Goal: Task Accomplishment & Management: Use online tool/utility

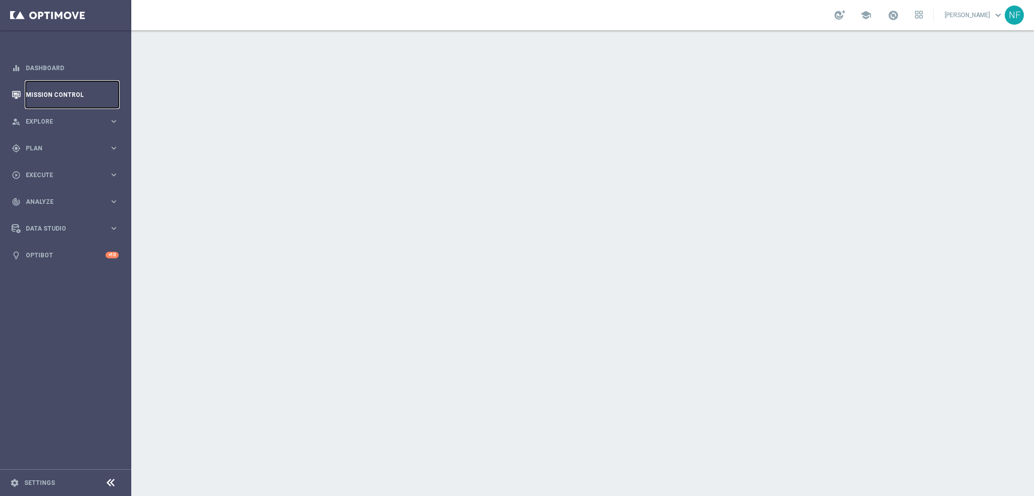
click at [54, 93] on link "Mission Control" at bounding box center [72, 94] width 93 height 27
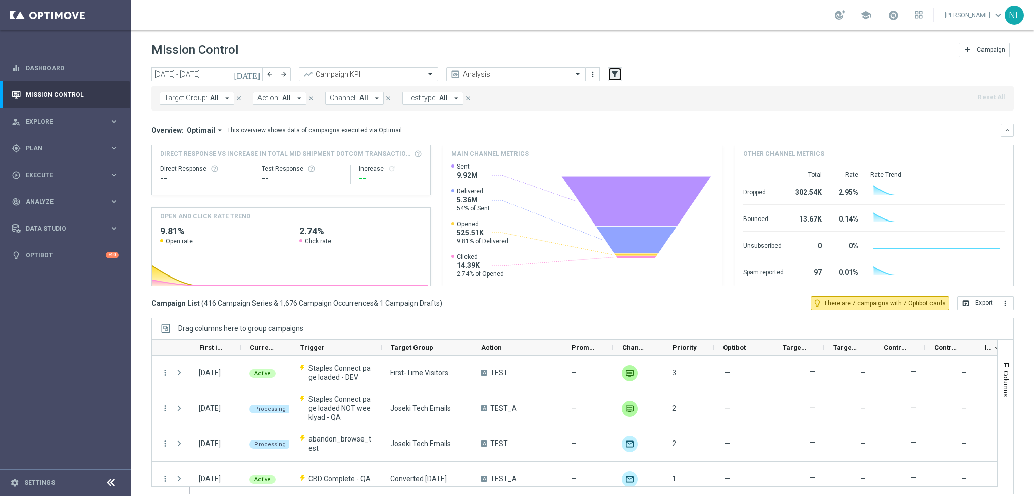
click at [616, 70] on icon "filter_alt" at bounding box center [614, 74] width 9 height 9
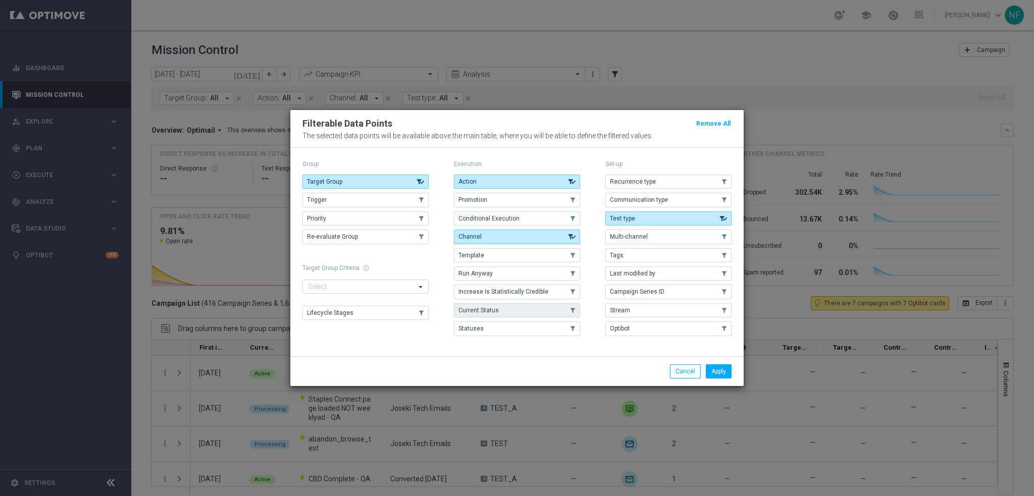
click at [490, 314] on button "Current Status" at bounding box center [517, 310] width 126 height 14
click at [717, 369] on button "Apply" at bounding box center [719, 372] width 26 height 14
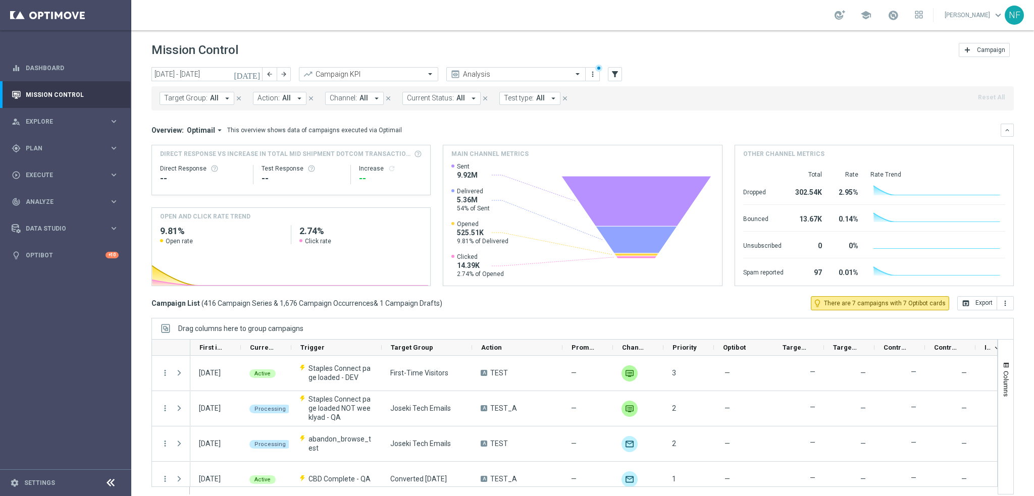
click at [446, 100] on span "Current Status:" at bounding box center [430, 98] width 47 height 9
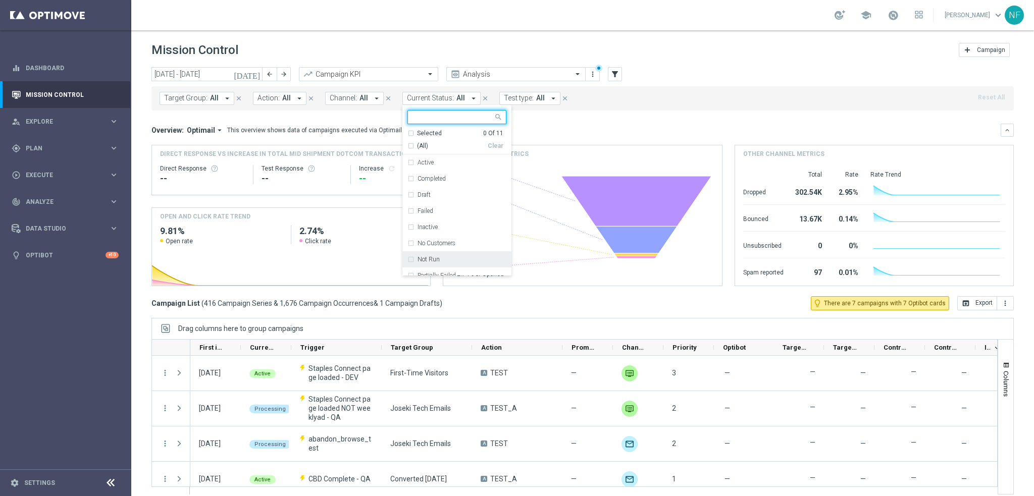
click at [440, 252] on div "Not Run" at bounding box center [456, 259] width 99 height 16
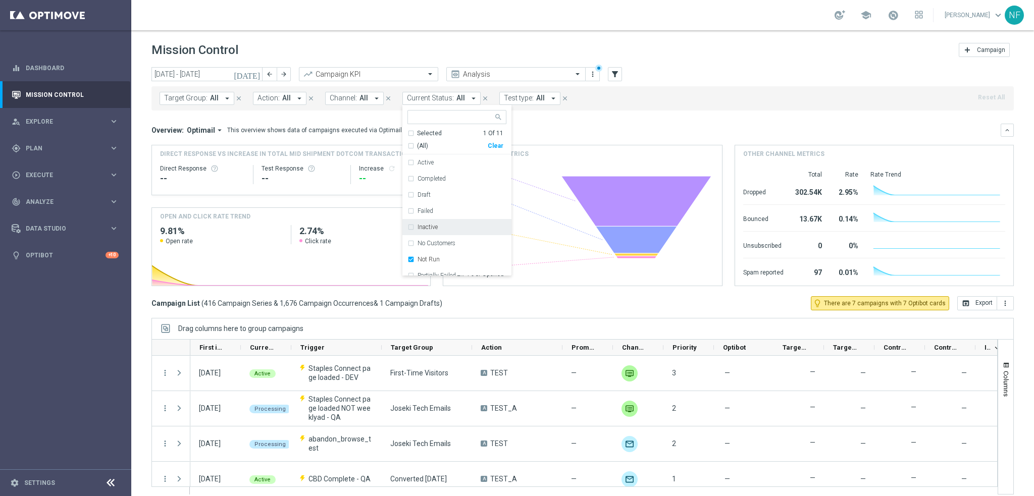
click at [673, 111] on mini-dashboard "Overview: Optimail arrow_drop_down This overview shows data of campaigns execut…" at bounding box center [582, 204] width 862 height 186
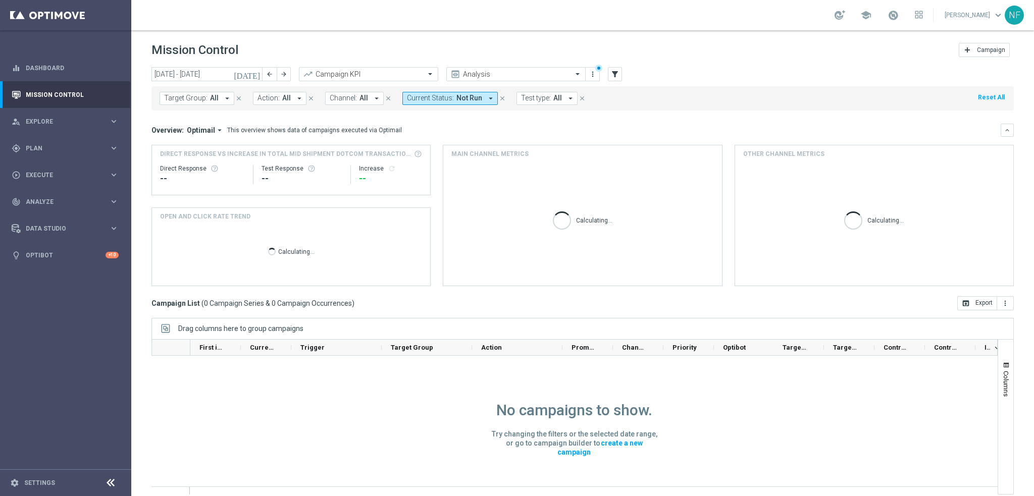
click at [457, 96] on span "Not Run" at bounding box center [469, 98] width 26 height 9
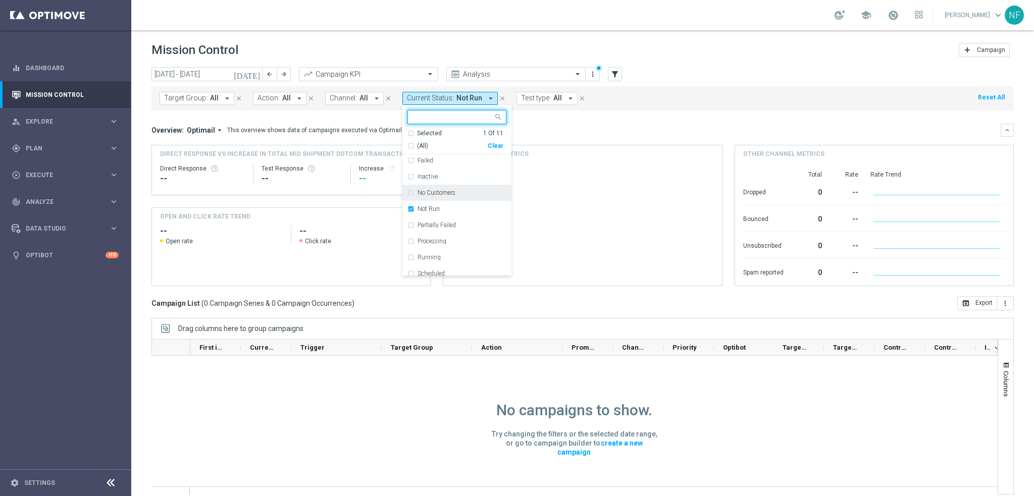
scroll to position [57, 0]
click at [436, 230] on div "Processing" at bounding box center [456, 235] width 99 height 16
click at [634, 130] on div "Overview: Optimail arrow_drop_down This overview shows data of campaigns execut…" at bounding box center [575, 130] width 849 height 9
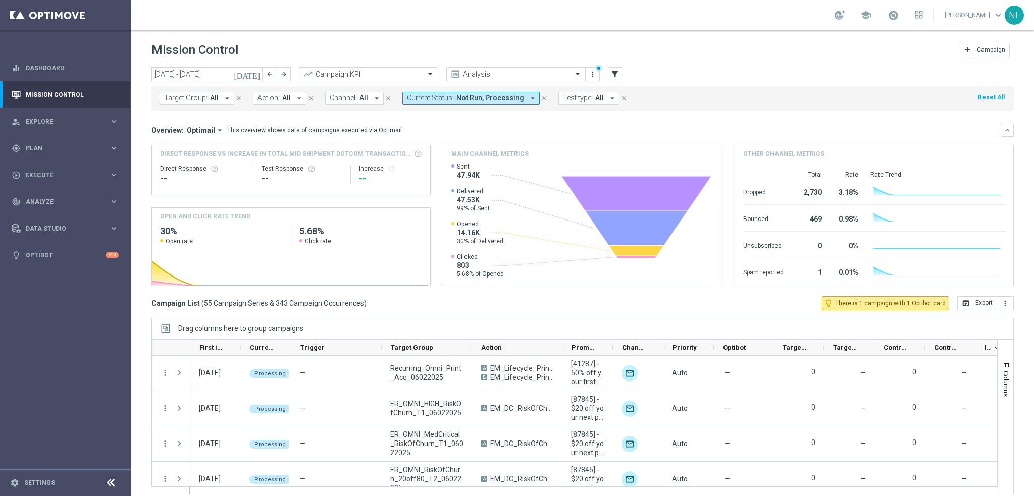
scroll to position [1717, 0]
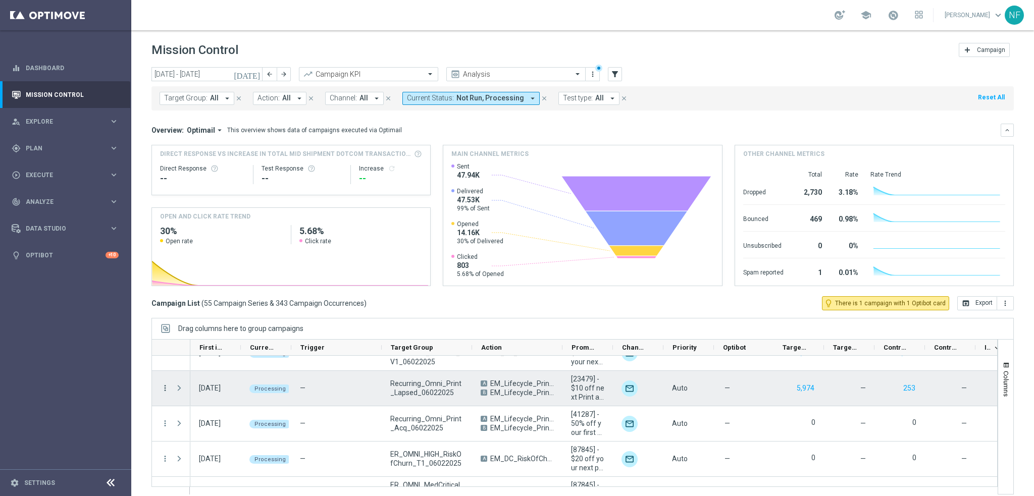
click at [166, 387] on icon "more_vert" at bounding box center [165, 388] width 9 height 9
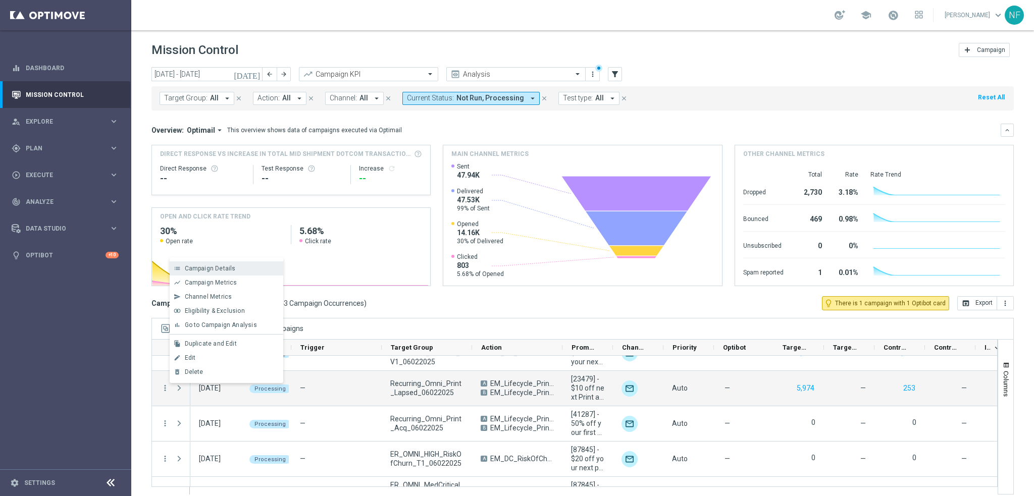
click at [216, 268] on span "Campaign Details" at bounding box center [210, 268] width 51 height 7
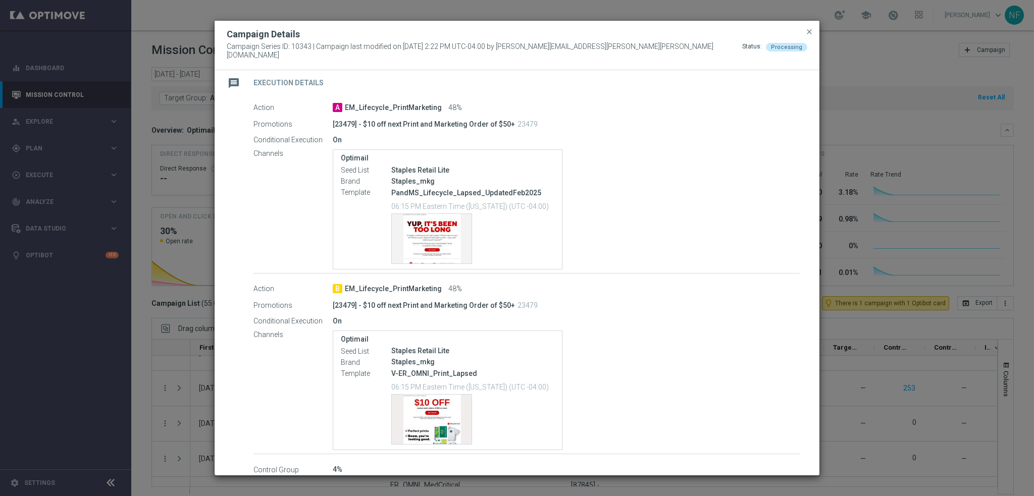
scroll to position [115, 0]
